Goal: Task Accomplishment & Management: Complete application form

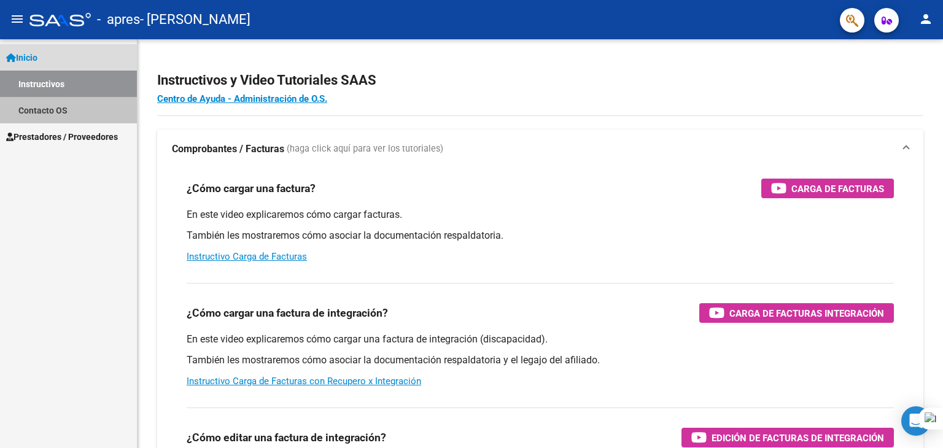
click at [82, 107] on link "Contacto OS" at bounding box center [68, 110] width 137 height 26
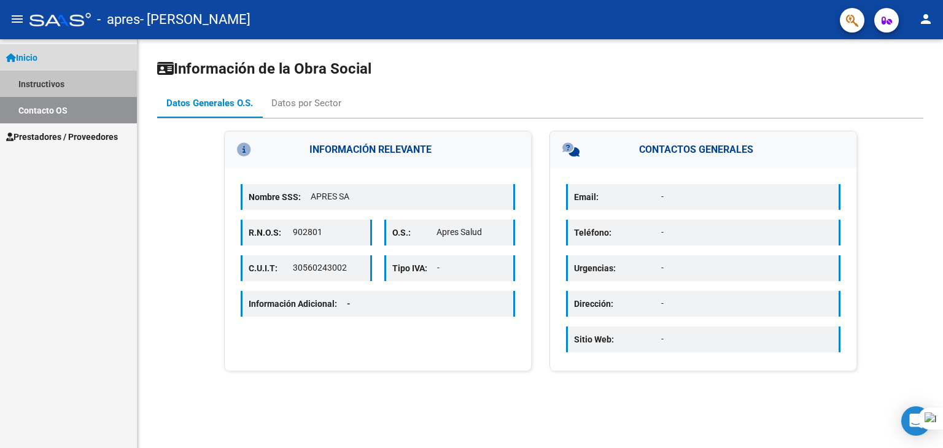
click at [81, 78] on link "Instructivos" at bounding box center [68, 84] width 137 height 26
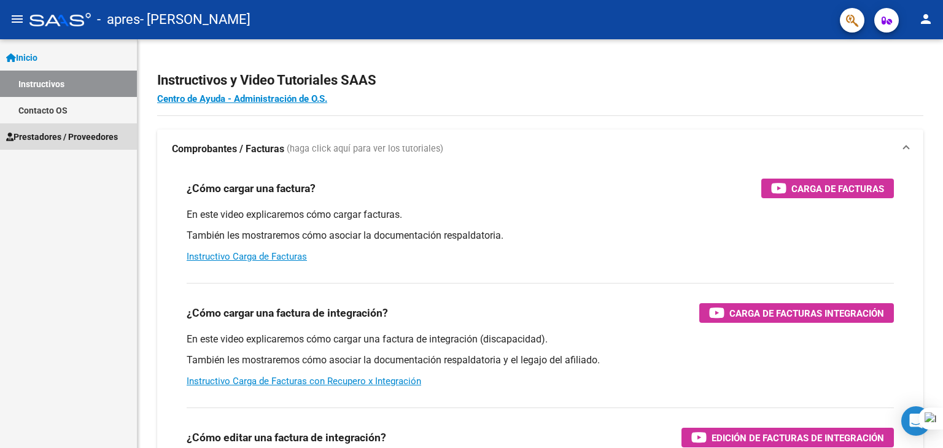
click at [69, 131] on span "Prestadores / Proveedores" at bounding box center [62, 136] width 112 height 13
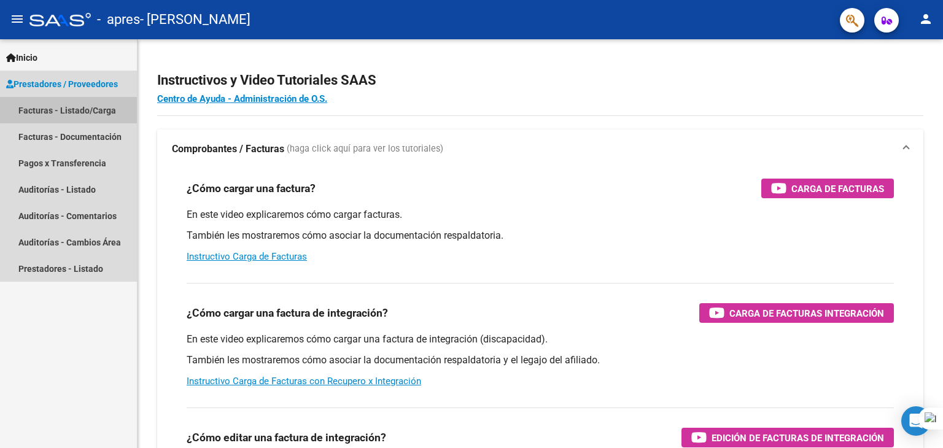
click at [79, 99] on link "Facturas - Listado/Carga" at bounding box center [68, 110] width 137 height 26
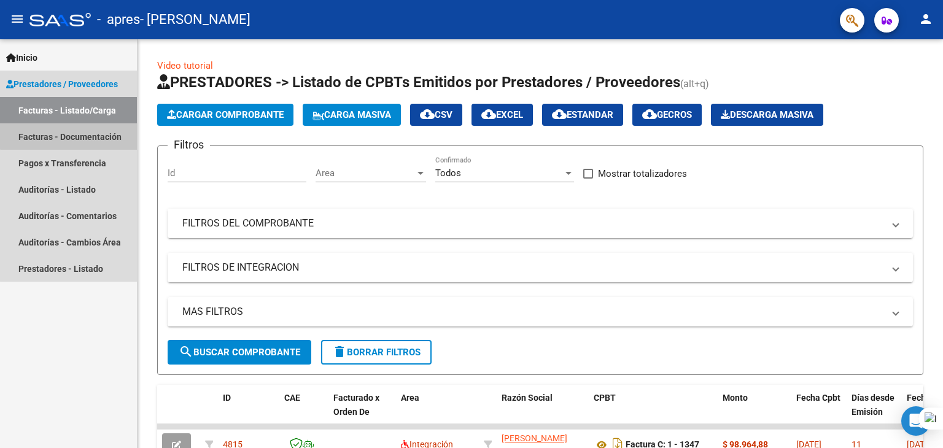
click at [73, 130] on link "Facturas - Documentación" at bounding box center [68, 136] width 137 height 26
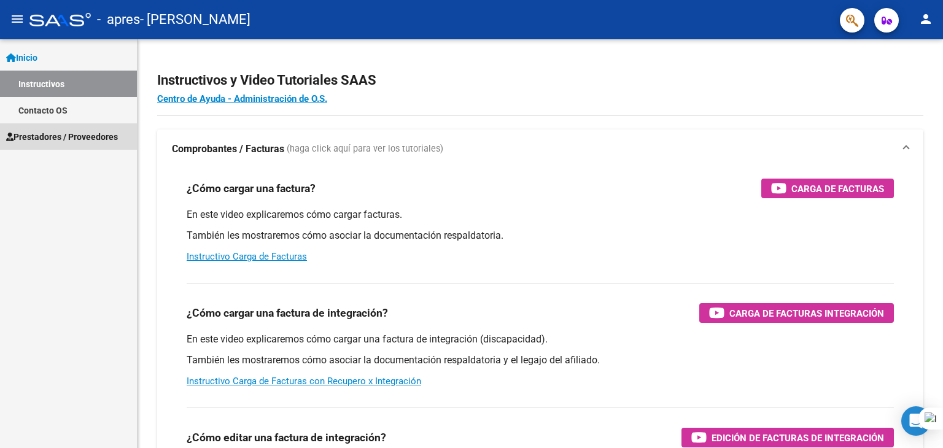
click at [71, 144] on link "Prestadores / Proveedores" at bounding box center [68, 136] width 137 height 26
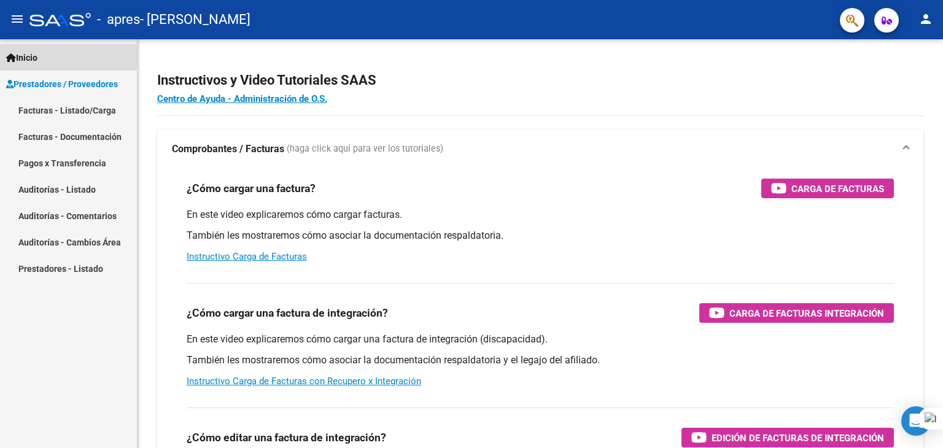
click at [23, 54] on span "Inicio" at bounding box center [21, 57] width 31 height 13
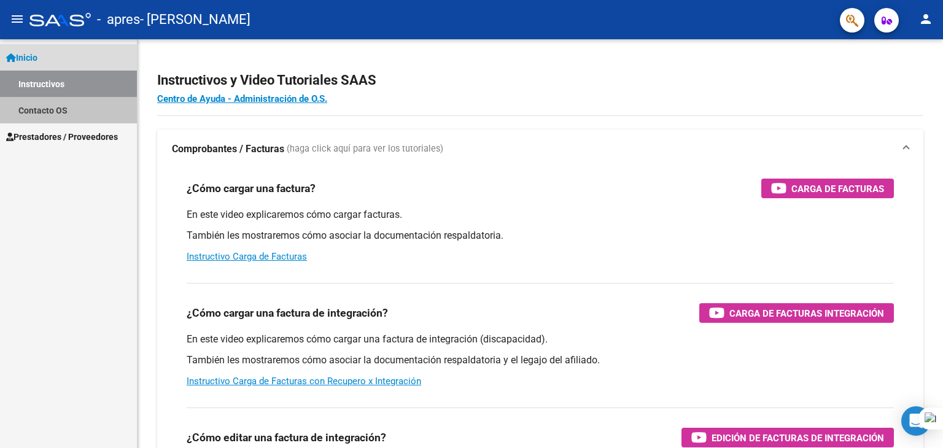
click at [21, 107] on link "Contacto OS" at bounding box center [68, 110] width 137 height 26
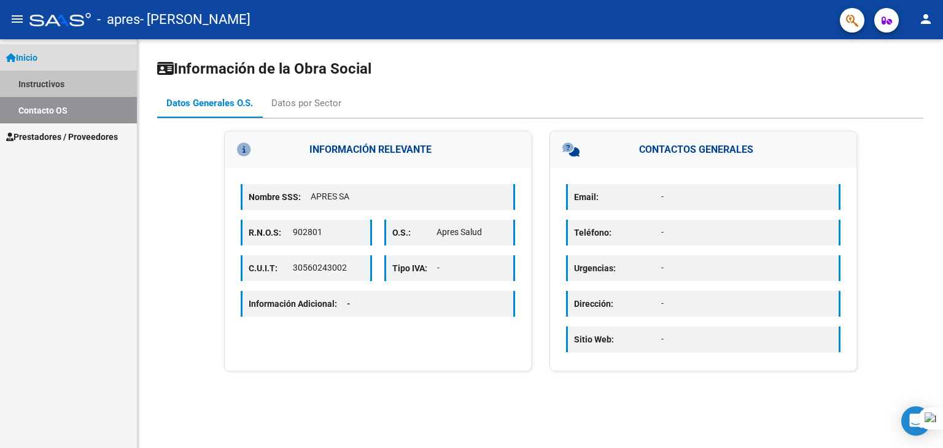
click at [33, 75] on link "Instructivos" at bounding box center [68, 84] width 137 height 26
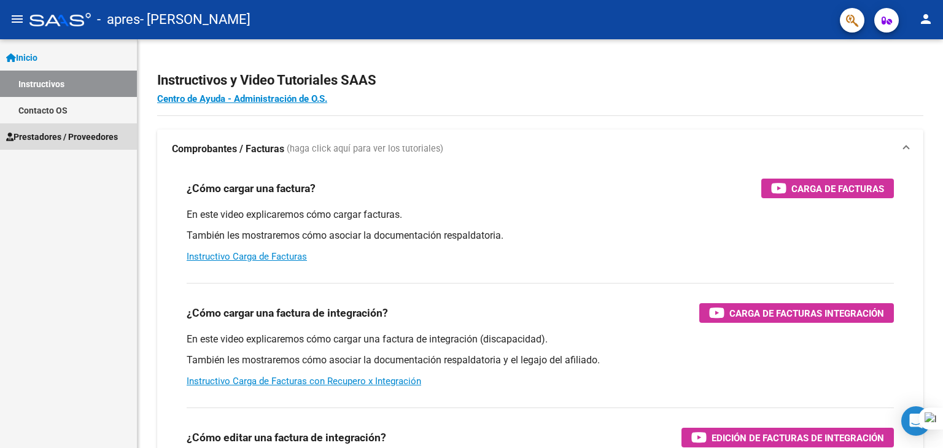
click at [56, 133] on span "Prestadores / Proveedores" at bounding box center [62, 136] width 112 height 13
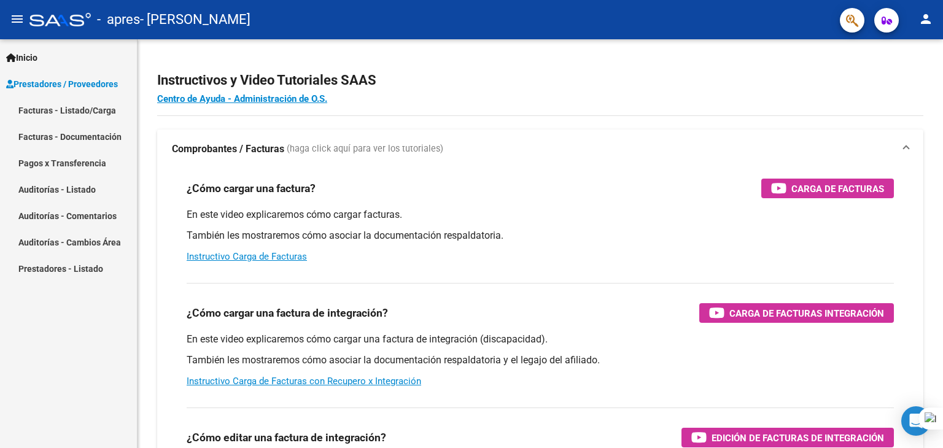
click at [51, 139] on link "Facturas - Documentación" at bounding box center [68, 136] width 137 height 26
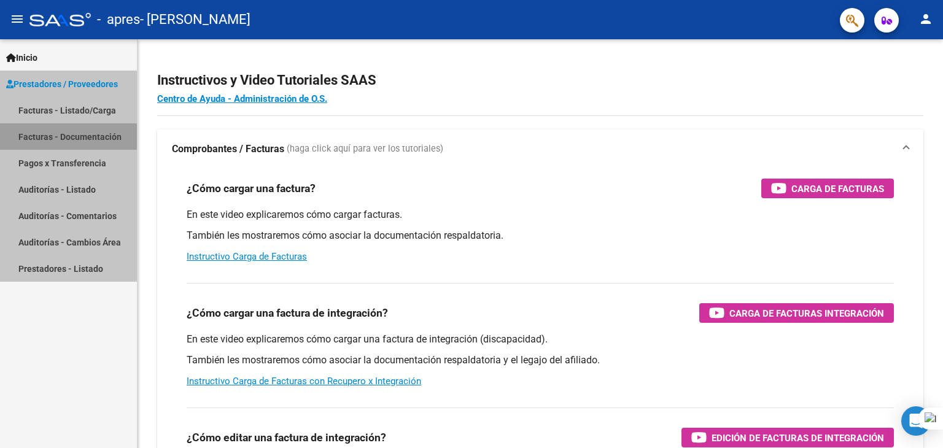
click at [51, 139] on link "Facturas - Documentación" at bounding box center [68, 136] width 137 height 26
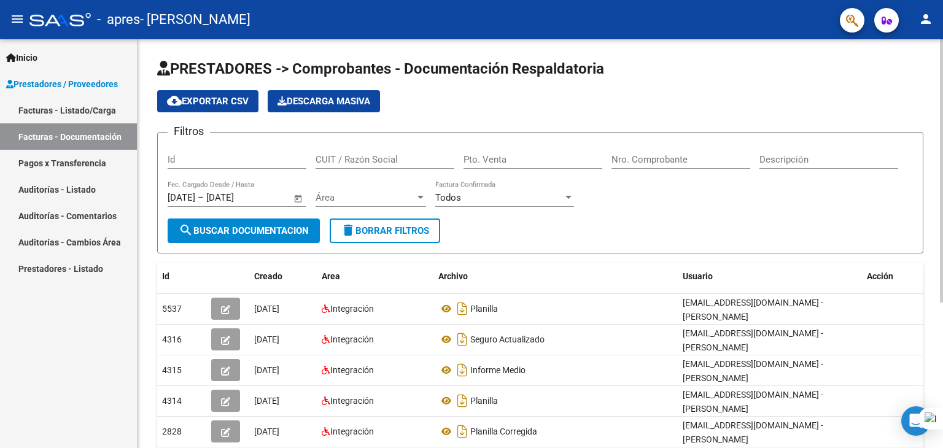
scroll to position [225, 0]
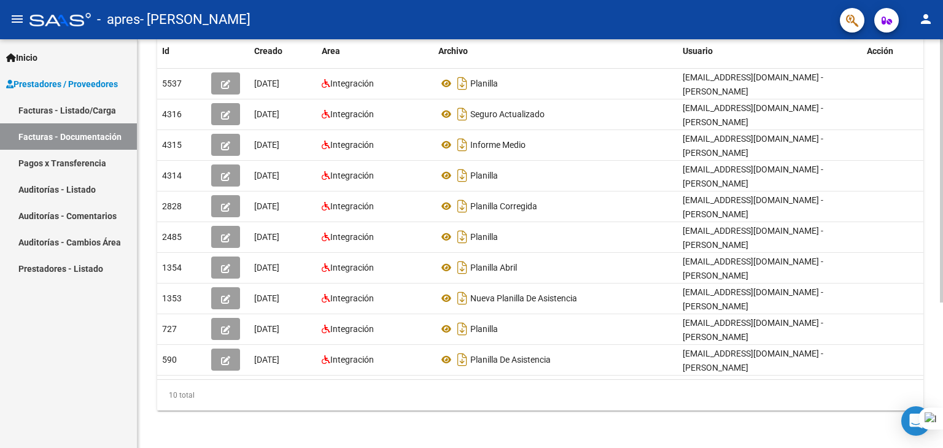
click at [940, 355] on div at bounding box center [940, 243] width 3 height 409
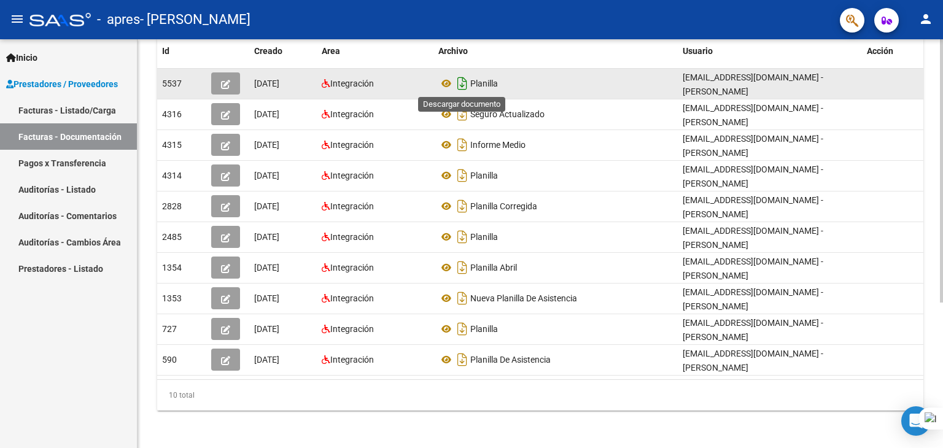
click at [459, 75] on icon "Descargar documento" at bounding box center [462, 84] width 16 height 20
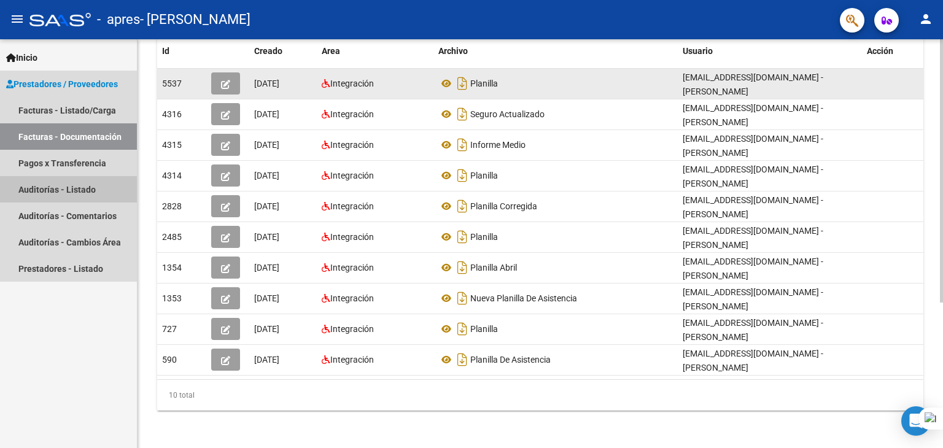
click at [80, 193] on link "Auditorías - Listado" at bounding box center [68, 189] width 137 height 26
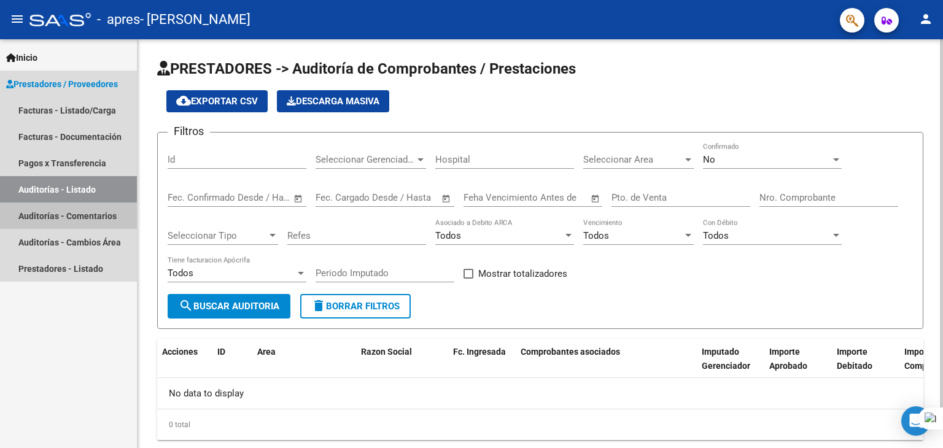
click at [67, 219] on link "Auditorías - Comentarios" at bounding box center [68, 215] width 137 height 26
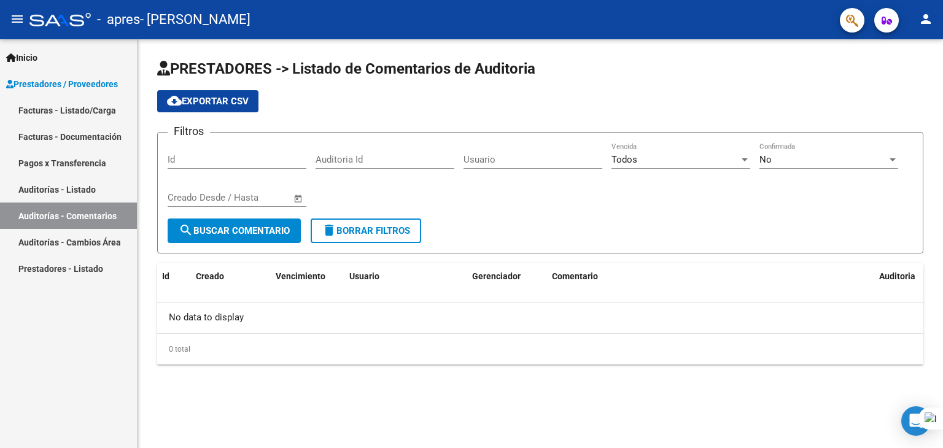
click at [61, 247] on link "Auditorías - Cambios Área" at bounding box center [68, 242] width 137 height 26
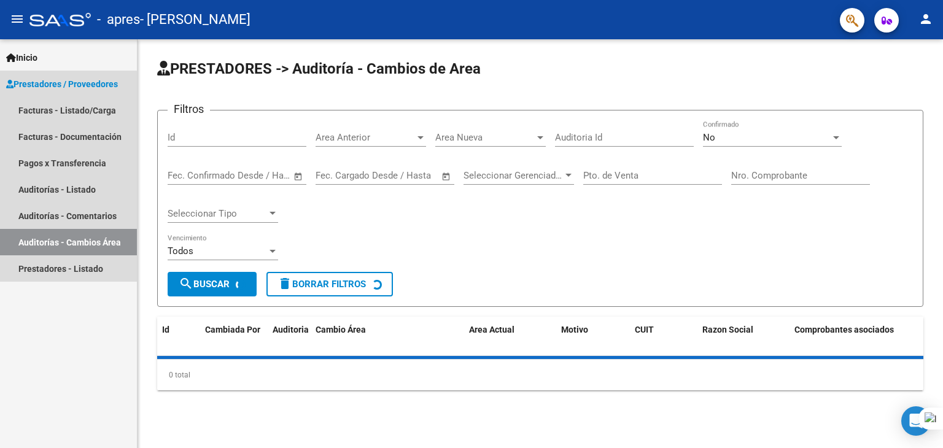
click at [61, 247] on link "Auditorías - Cambios Área" at bounding box center [68, 242] width 137 height 26
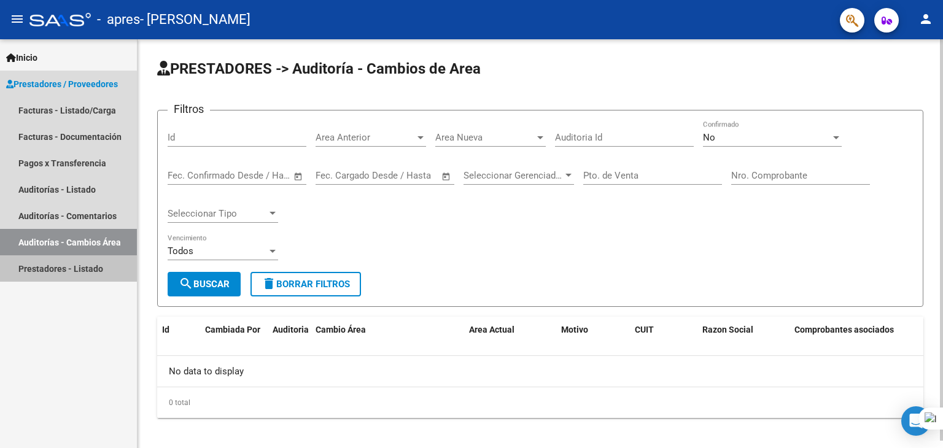
click at [54, 275] on link "Prestadores - Listado" at bounding box center [68, 268] width 137 height 26
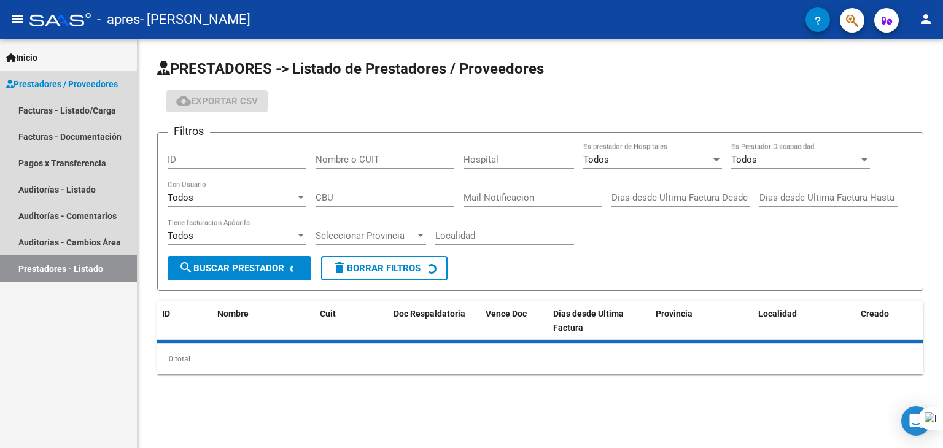
click at [54, 275] on link "Prestadores - Listado" at bounding box center [68, 268] width 137 height 26
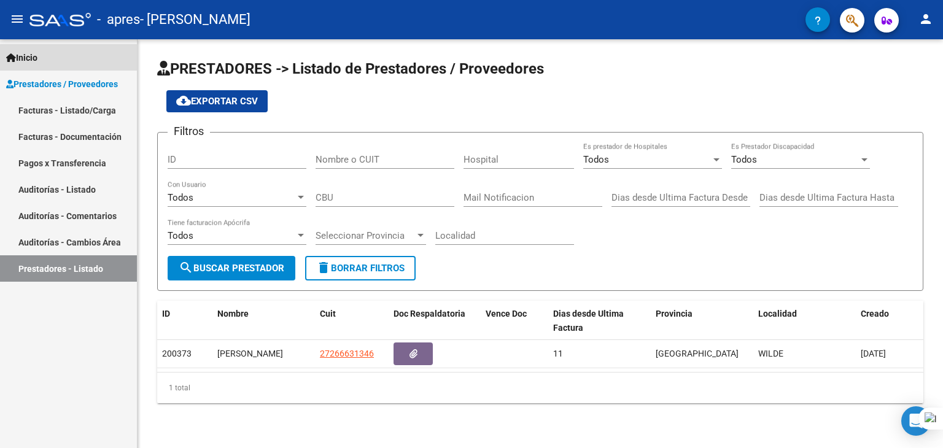
click at [18, 51] on span "Inicio" at bounding box center [21, 57] width 31 height 13
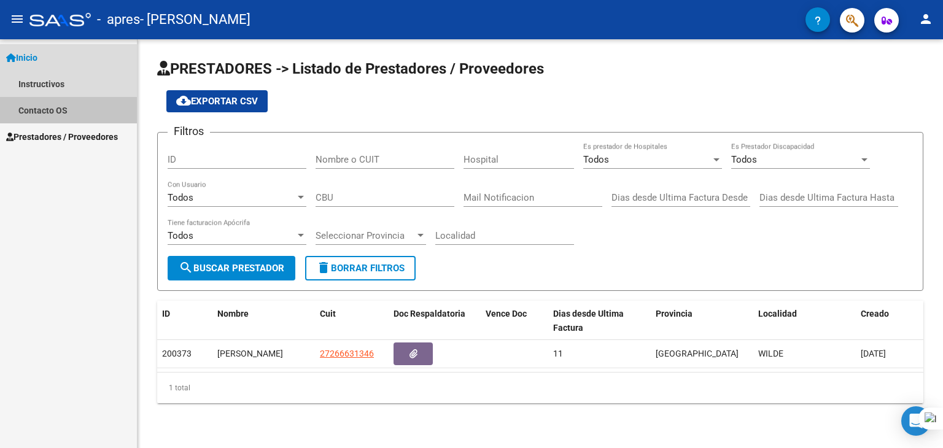
click at [16, 106] on link "Contacto OS" at bounding box center [68, 110] width 137 height 26
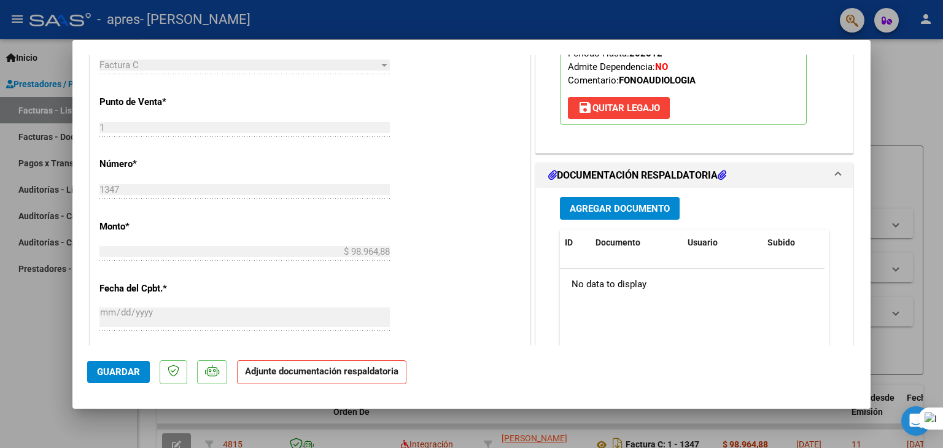
scroll to position [466, 0]
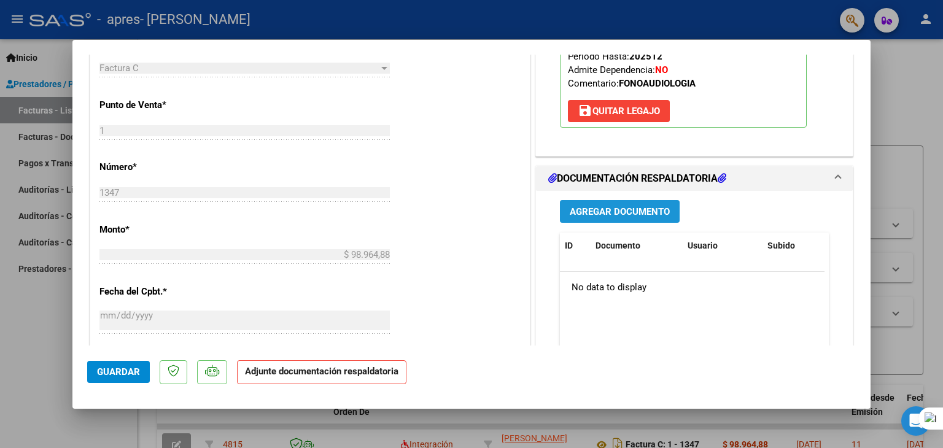
click at [633, 206] on span "Agregar Documento" at bounding box center [619, 211] width 100 height 11
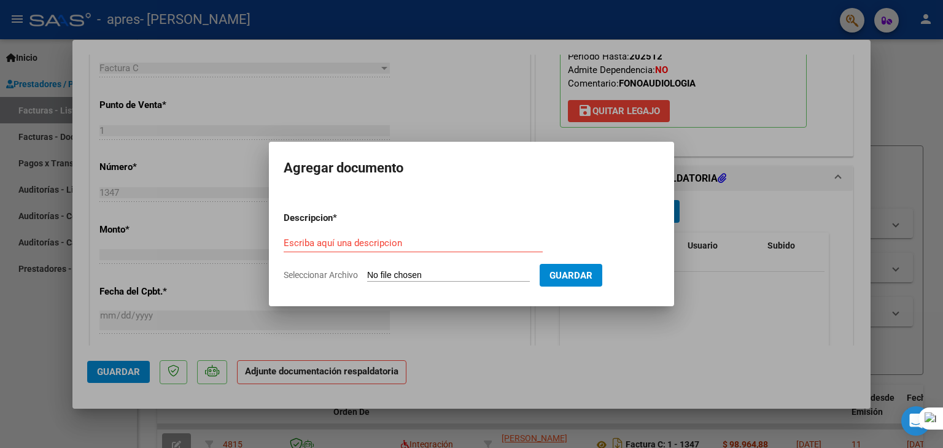
click at [526, 234] on div "Escriba aquí una descripcion" at bounding box center [412, 243] width 259 height 18
type input "o"
type input "planilla"
drag, startPoint x: 453, startPoint y: 280, endPoint x: 451, endPoint y: 272, distance: 8.3
click at [451, 272] on input "Seleccionar Archivo" at bounding box center [448, 276] width 163 height 12
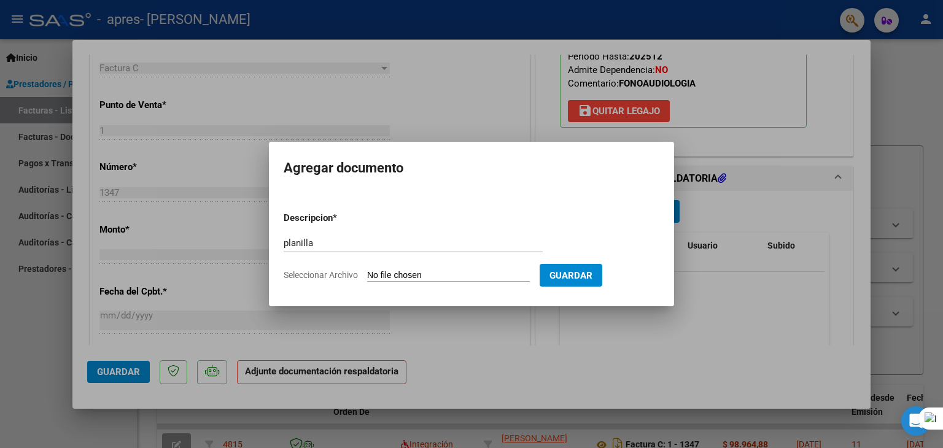
type input "C:\fakepath\planilla.pdf"
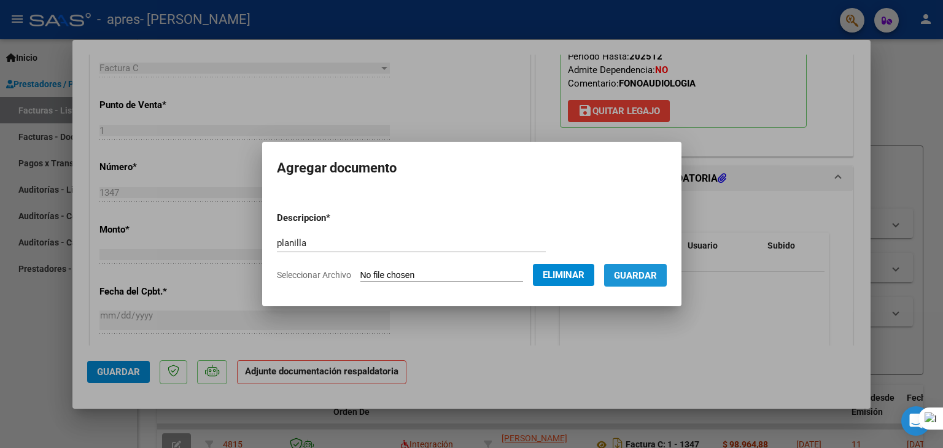
click at [646, 272] on span "Guardar" at bounding box center [635, 275] width 43 height 11
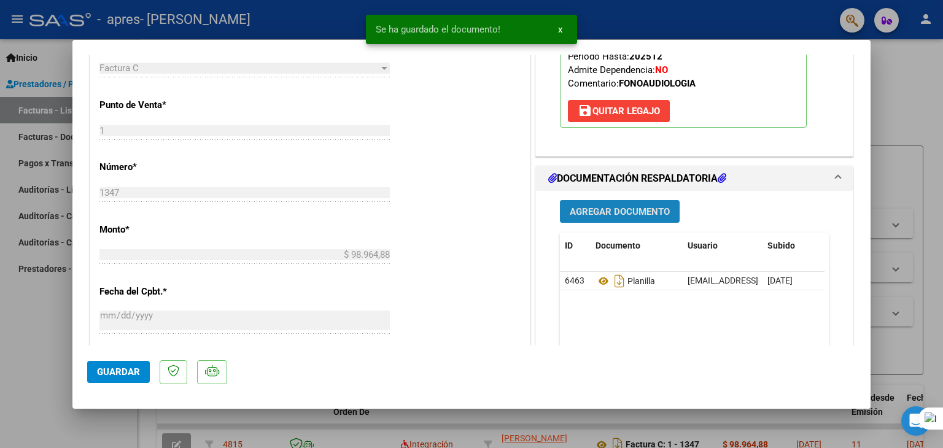
click at [629, 210] on span "Agregar Documento" at bounding box center [619, 211] width 100 height 11
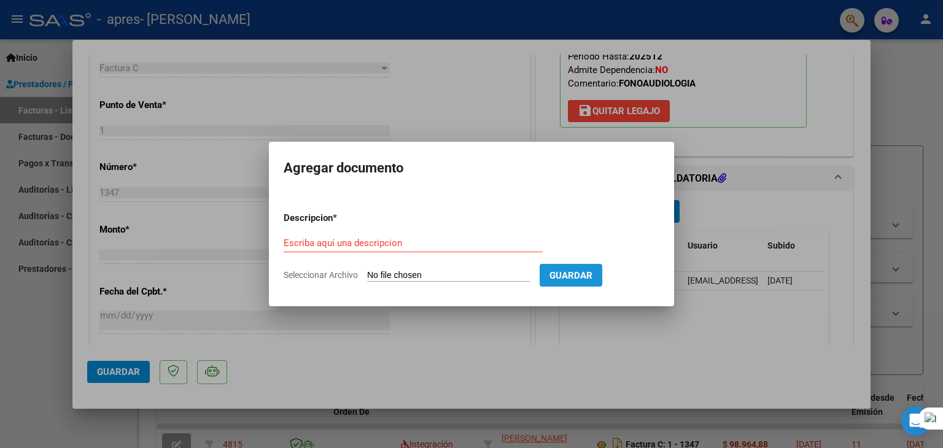
click at [589, 270] on span "Guardar" at bounding box center [570, 275] width 43 height 11
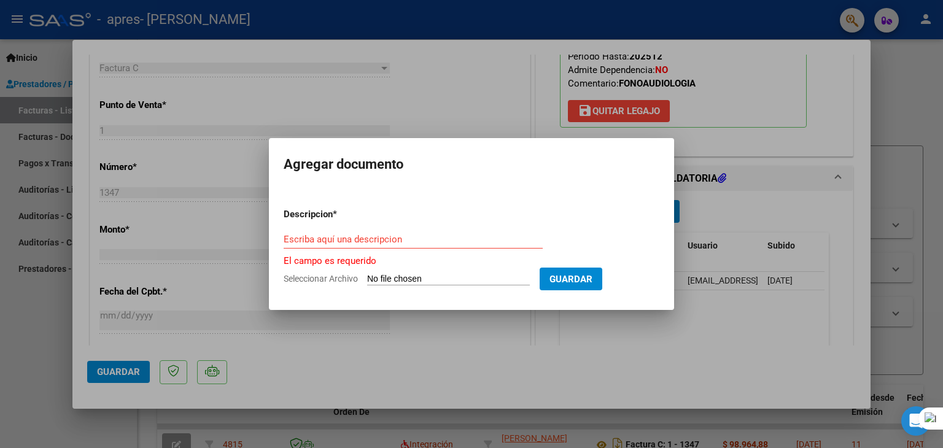
click at [596, 207] on form "Descripcion * Escriba aquí una descripcion El campo es requerido Seleccionar Ar…" at bounding box center [471, 247] width 376 height 98
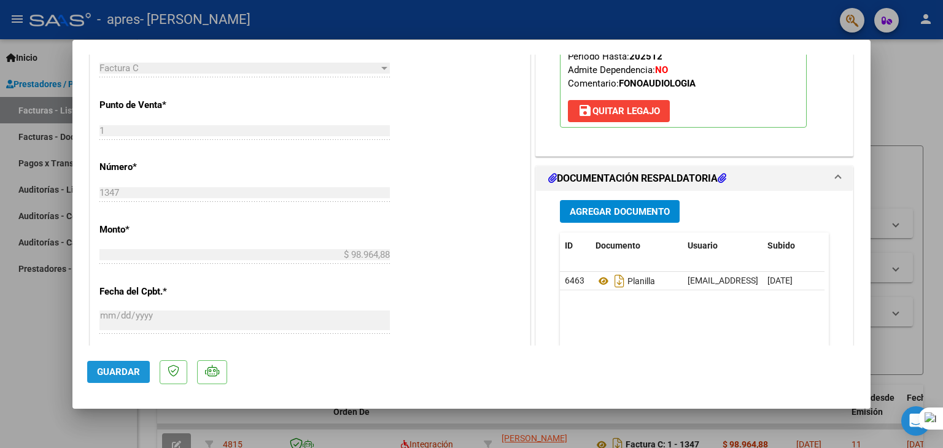
click at [107, 369] on span "Guardar" at bounding box center [118, 371] width 43 height 11
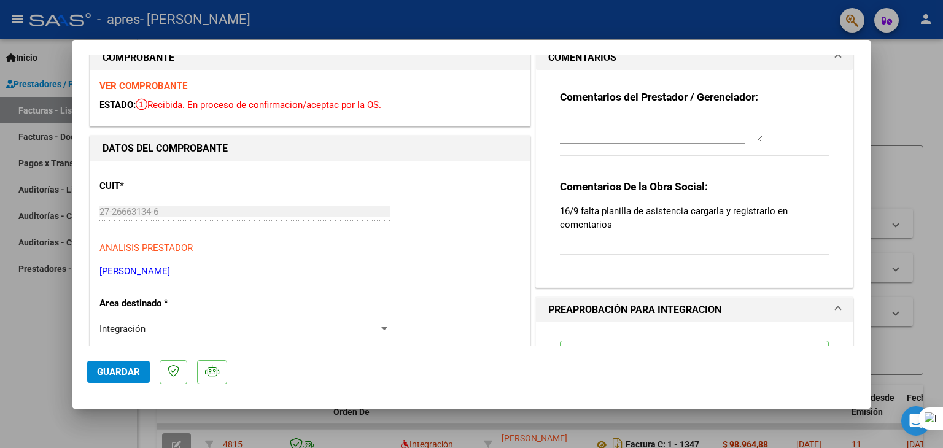
scroll to position [25, 0]
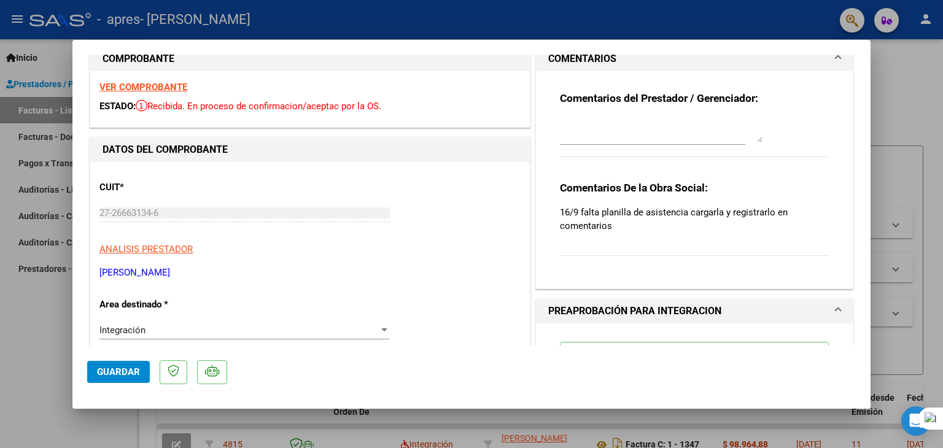
click at [626, 210] on p "16/9 falta planilla de asistencia cargarla y registrarlo en comentarios" at bounding box center [694, 219] width 269 height 27
click at [603, 134] on textarea at bounding box center [661, 130] width 202 height 25
click at [0, 0] on sider-quick-compose-btn at bounding box center [0, 0] width 0 height 0
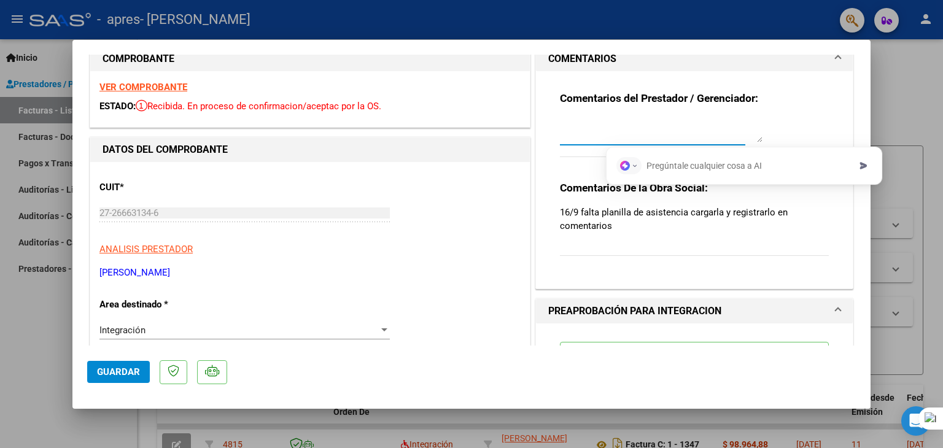
click at [665, 136] on textarea at bounding box center [661, 130] width 202 height 25
type textarea "v"
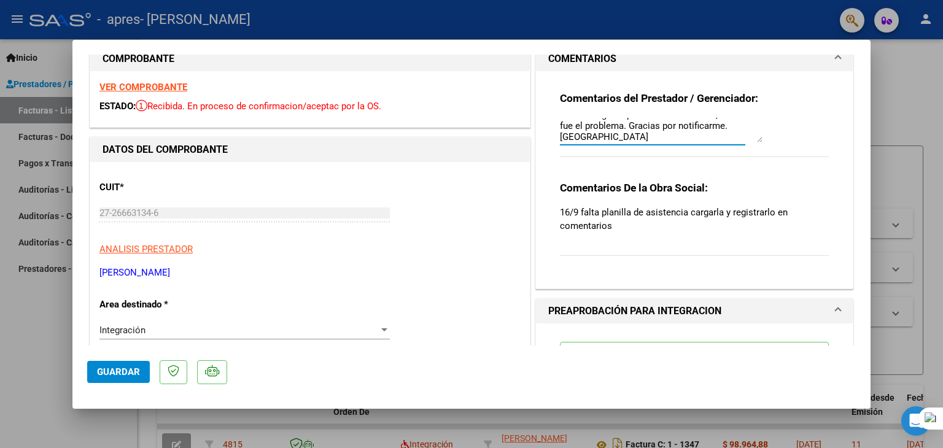
scroll to position [0, 0]
click at [560, 126] on textarea "volvi a cargar la planilla de asistencia , no se cual fue el problema. Gracias …" at bounding box center [661, 130] width 202 height 25
click at [109, 369] on span "Guardar" at bounding box center [118, 371] width 43 height 11
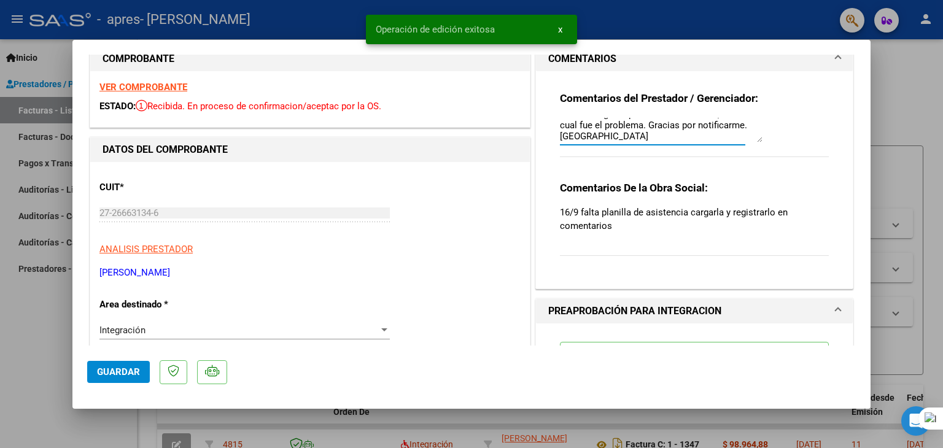
scroll to position [11, 0]
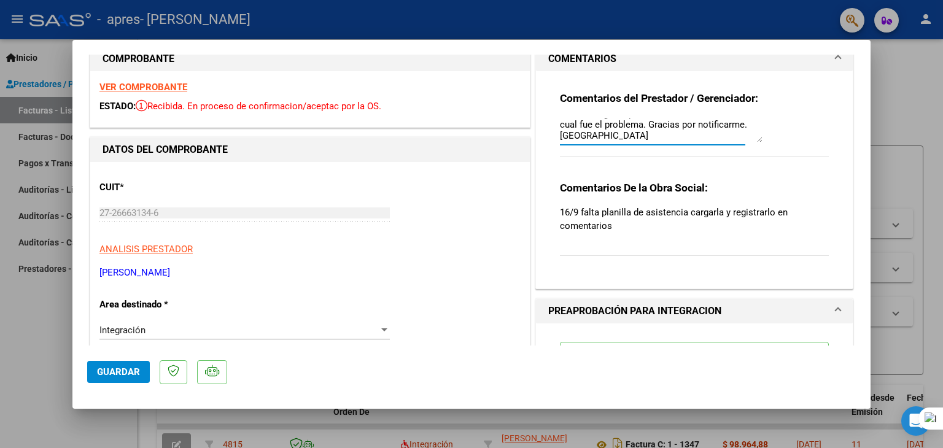
click at [616, 134] on textarea "Volvi a cargar la planilla de asistencia , no se cual fue el problema. Gracias …" at bounding box center [661, 130] width 202 height 25
type textarea "Volvi a cargar la planilla de asistencia , no se cual fue el problema. Gracias …"
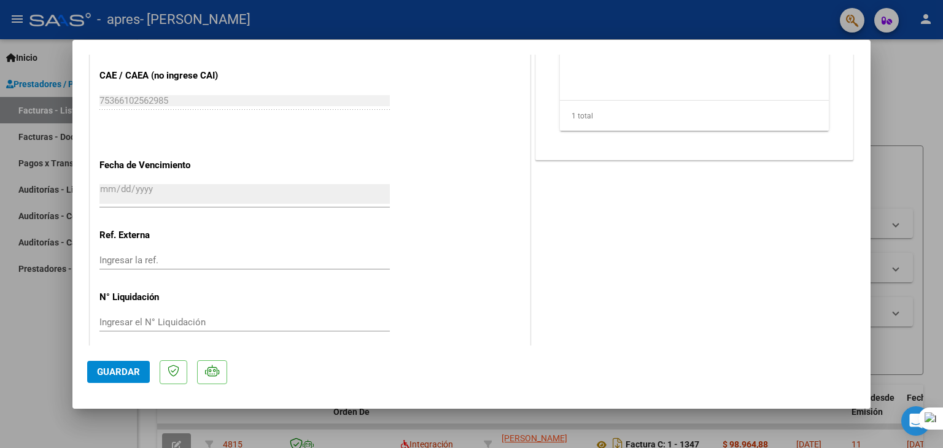
scroll to position [761, 0]
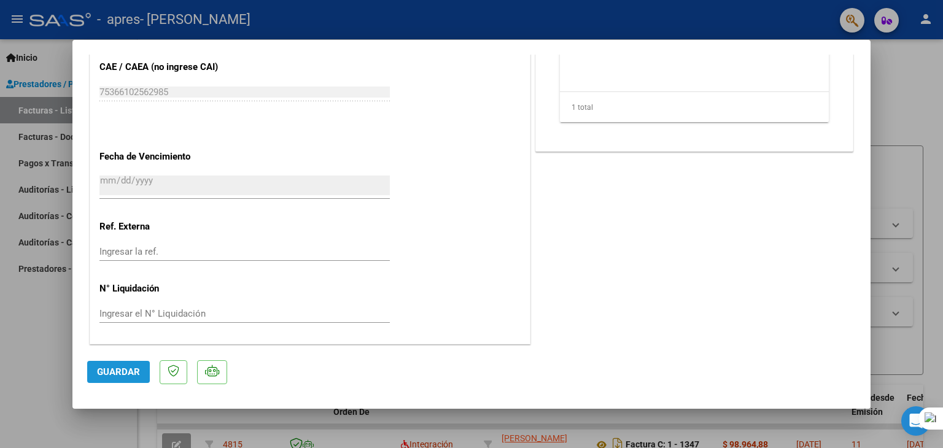
click at [143, 372] on button "Guardar" at bounding box center [118, 372] width 63 height 22
